Goal: Find specific page/section: Find specific page/section

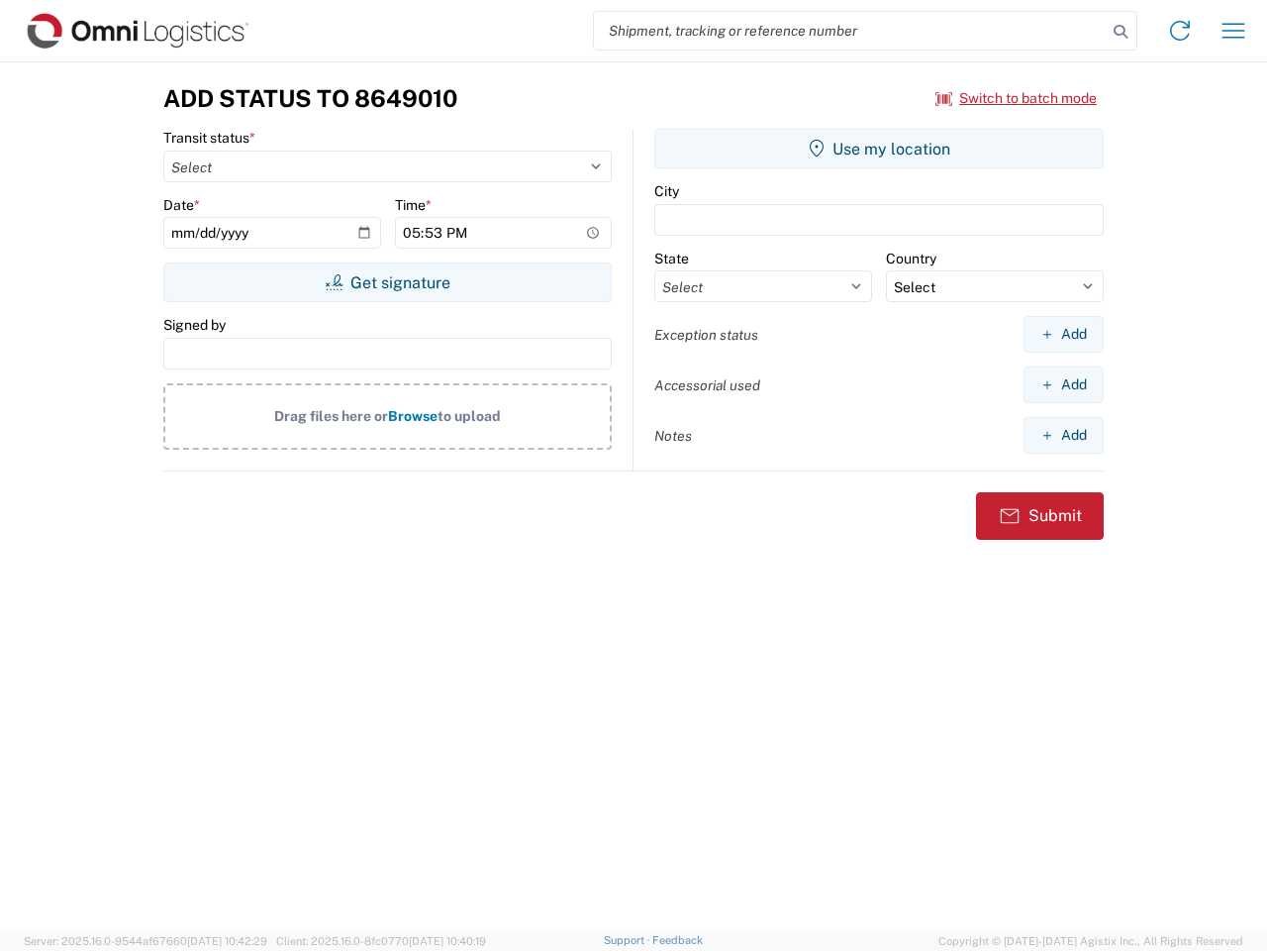
click at [851, 31] on input "search" at bounding box center [850, 31] width 513 height 38
click at [1121, 32] on icon at bounding box center [1121, 32] width 28 height 28
click at [1180, 31] on icon at bounding box center [1181, 31] width 32 height 32
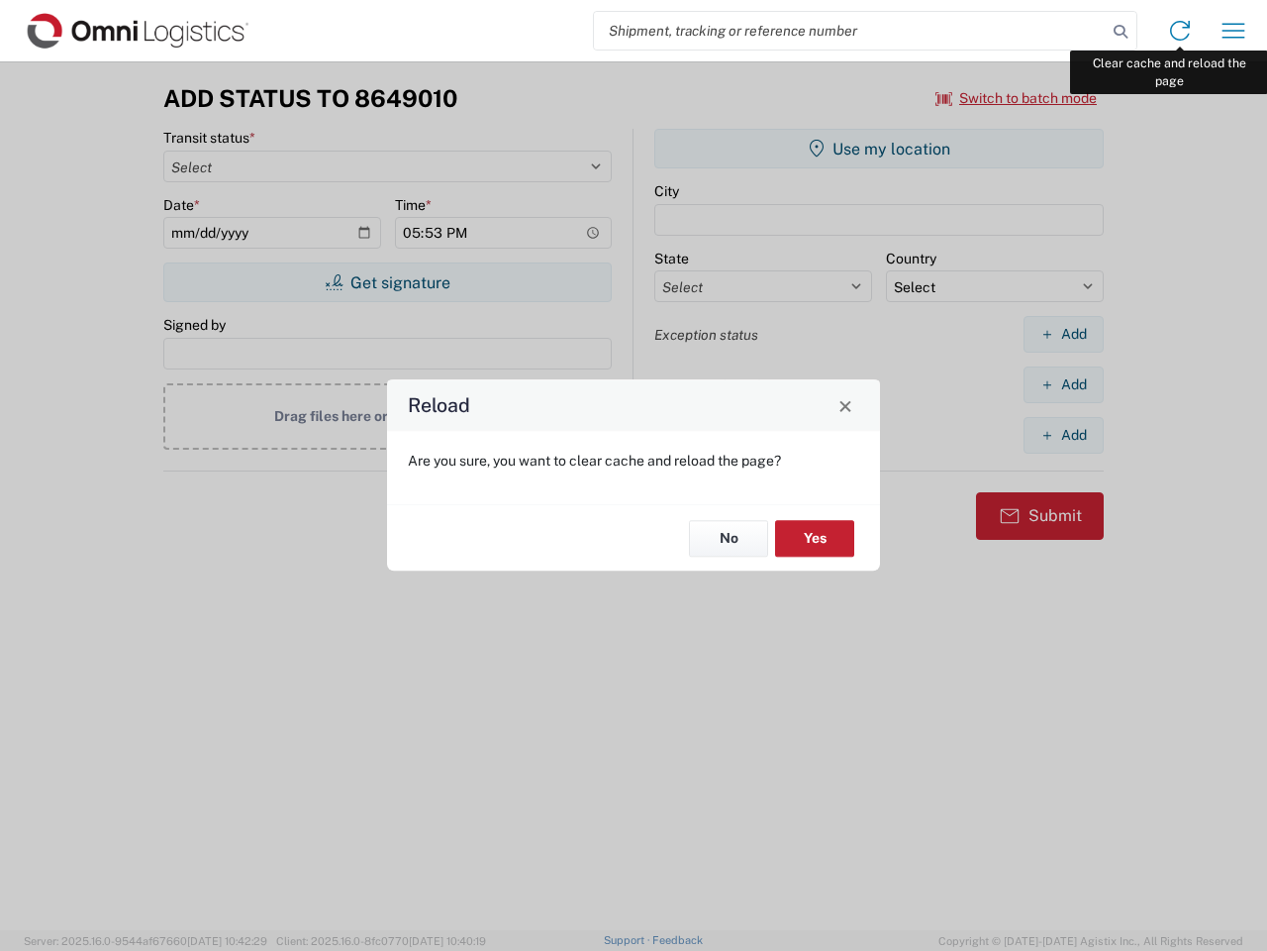
click at [1234, 31] on div "Reload Are you sure, you want to clear cache and reload the page? No Yes" at bounding box center [633, 475] width 1267 height 951
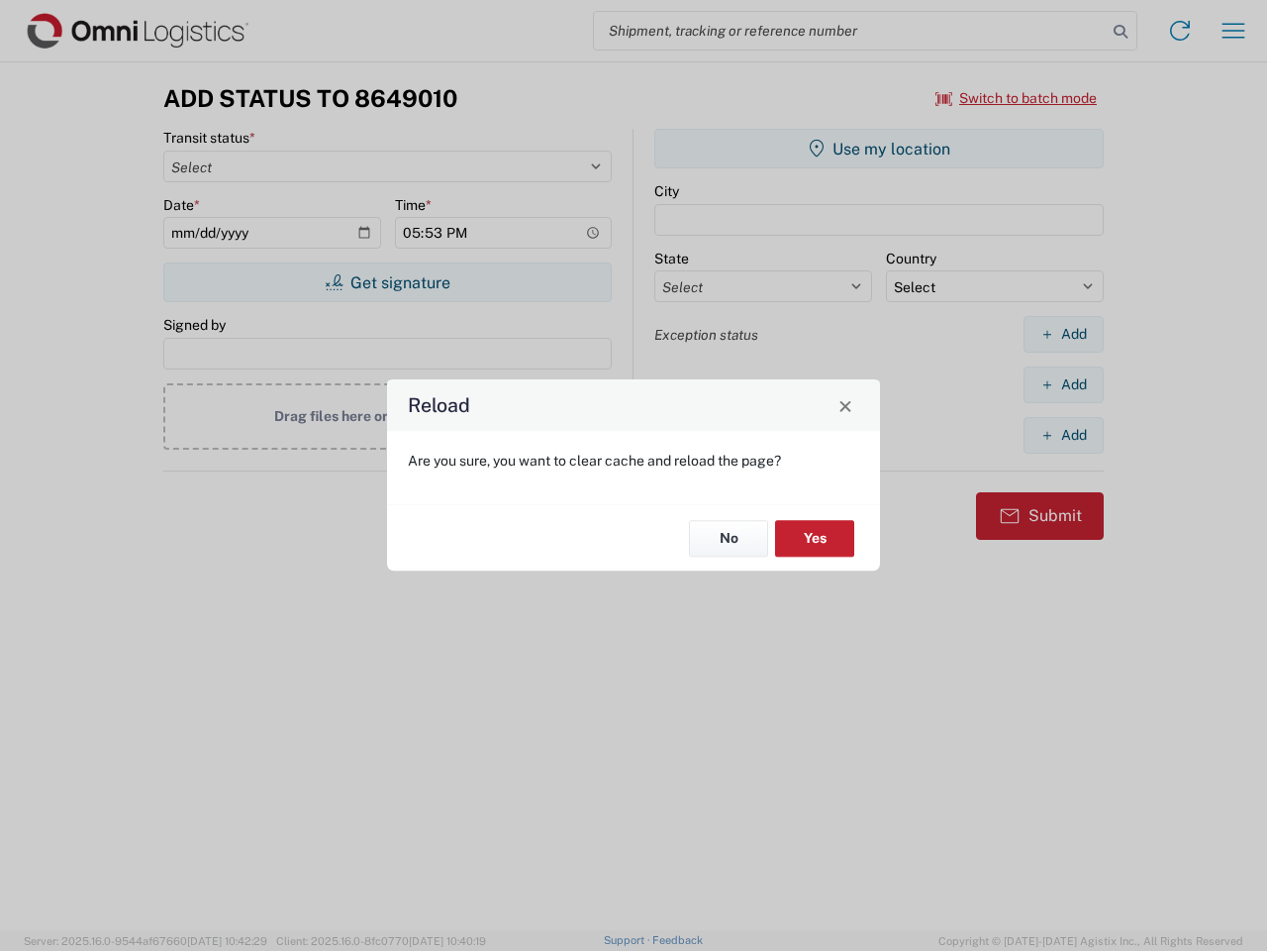
click at [1017, 98] on div "Reload Are you sure, you want to clear cache and reload the page? No Yes" at bounding box center [633, 475] width 1267 height 951
click at [387, 282] on div "Reload Are you sure, you want to clear cache and reload the page? No Yes" at bounding box center [633, 475] width 1267 height 951
click at [879, 149] on div "Reload Are you sure, you want to clear cache and reload the page? No Yes" at bounding box center [633, 475] width 1267 height 951
click at [1064, 334] on div "Reload Are you sure, you want to clear cache and reload the page? No Yes" at bounding box center [633, 475] width 1267 height 951
click at [1064, 384] on div "Reload Are you sure, you want to clear cache and reload the page? No Yes" at bounding box center [633, 475] width 1267 height 951
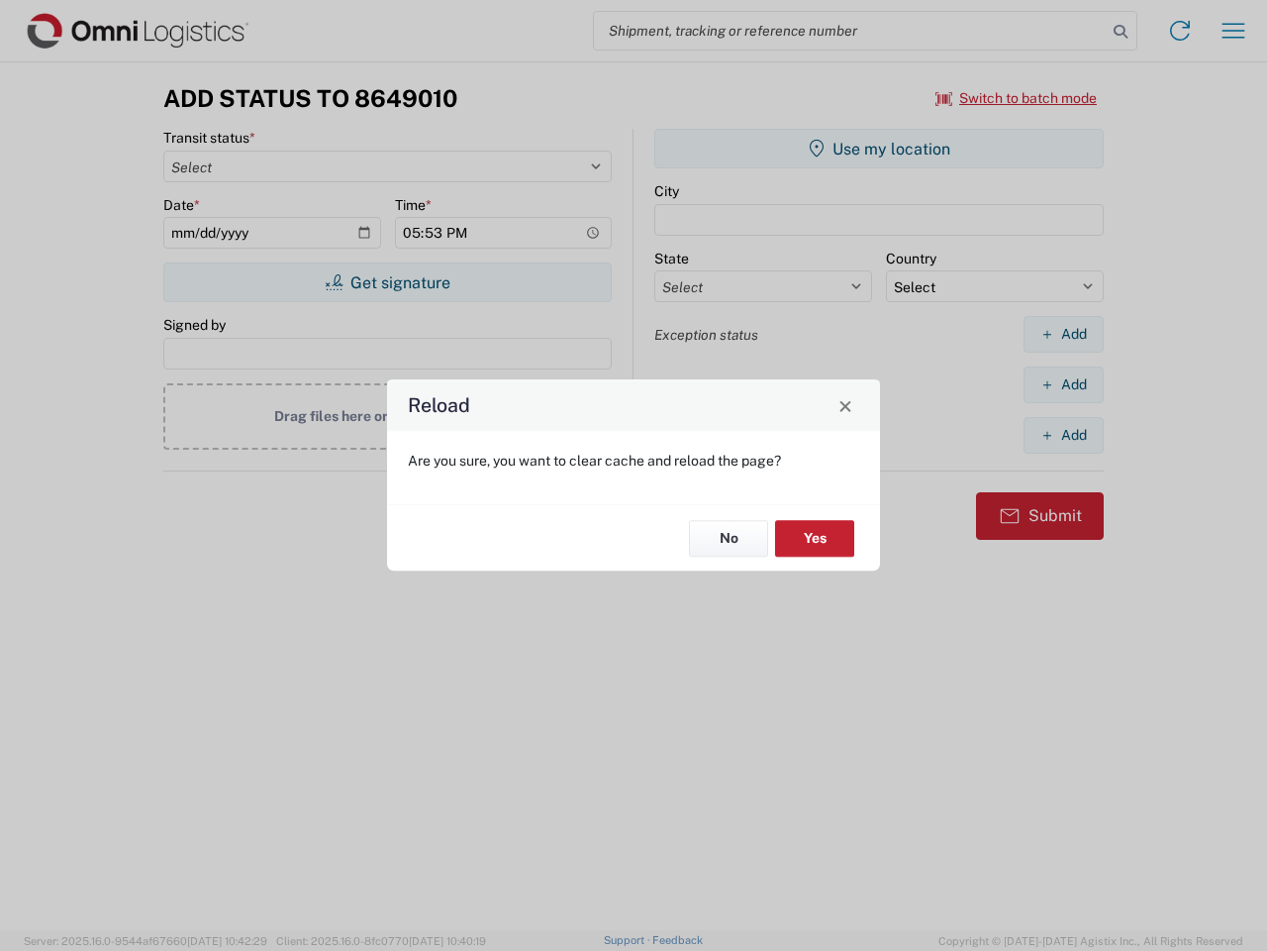
click at [1064, 435] on div "Reload Are you sure, you want to clear cache and reload the page? No Yes" at bounding box center [633, 475] width 1267 height 951
